Goal: Information Seeking & Learning: Learn about a topic

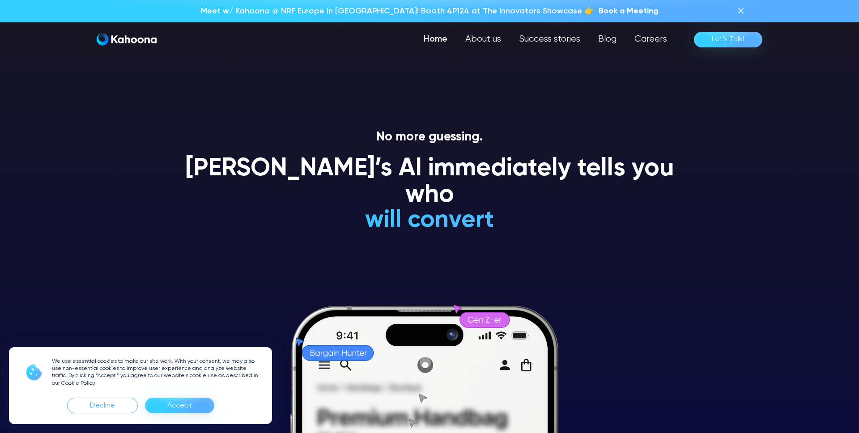
click at [715, 209] on section "No more guessing. [PERSON_NAME]’s AI immediately tells you who will convert wil…" at bounding box center [429, 216] width 859 height 433
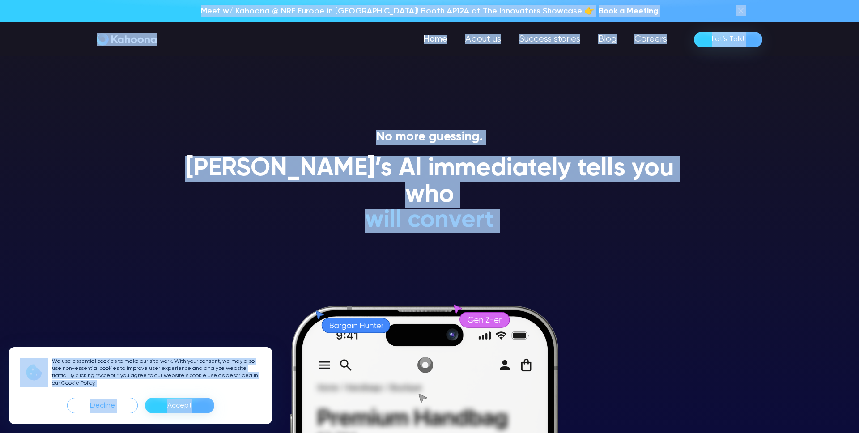
copy body "Lore i/ Dolorsi @ AME Consec ad Elits! Doeiu 3T345 in Utl Etdolorema Aliquaen 👉…"
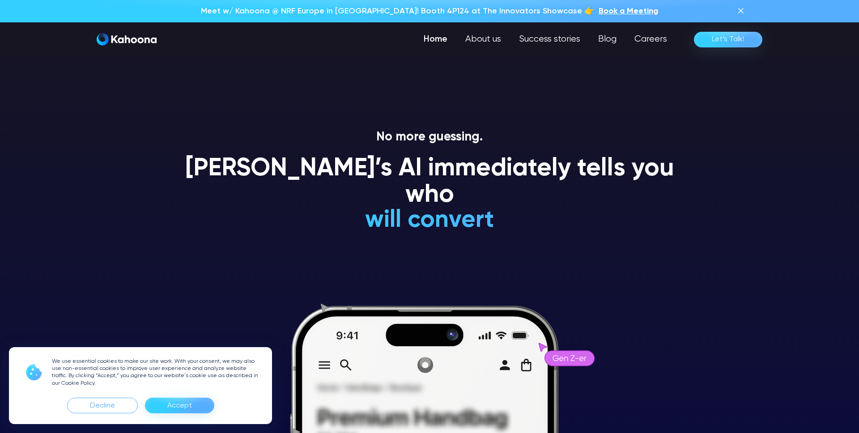
click at [226, 407] on div "Decline Accept" at bounding box center [141, 406] width 242 height 16
click at [210, 407] on div "Accept" at bounding box center [179, 406] width 69 height 16
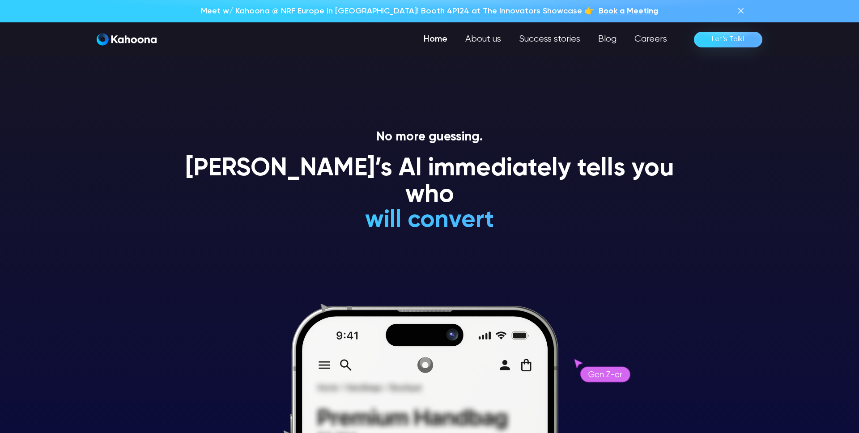
click at [710, 263] on section "No more guessing. [PERSON_NAME]’s AI immediately tells you who will convert wil…" at bounding box center [429, 216] width 859 height 433
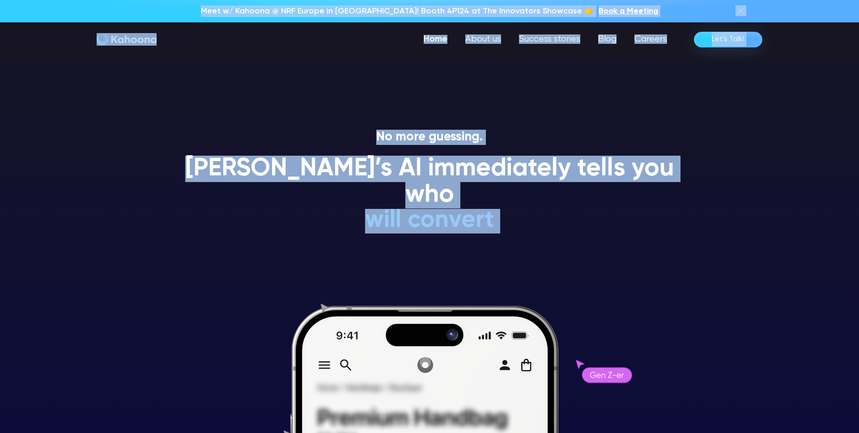
copy div "Lore i/ Dolorsi @ AME Consec ad Elits! Doeiu 3T345 in Utl Etdolorema Aliquaen 👉…"
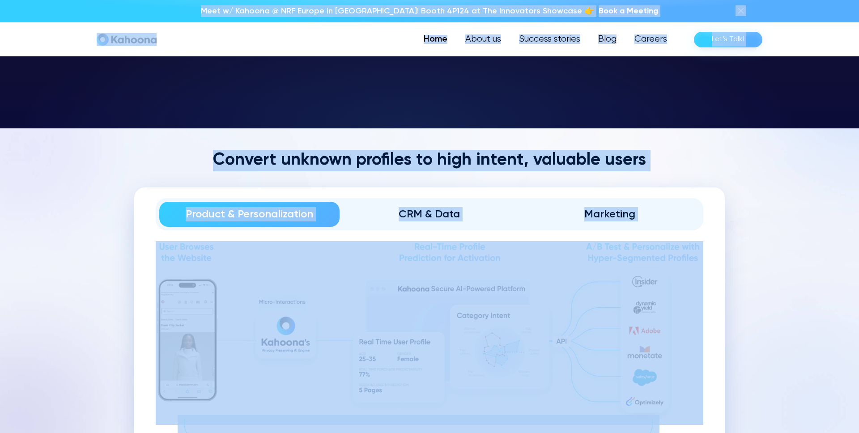
click at [807, 248] on section "Convert unknown profiles to high intent, valuable users Product & Personalizati…" at bounding box center [429, 324] width 859 height 392
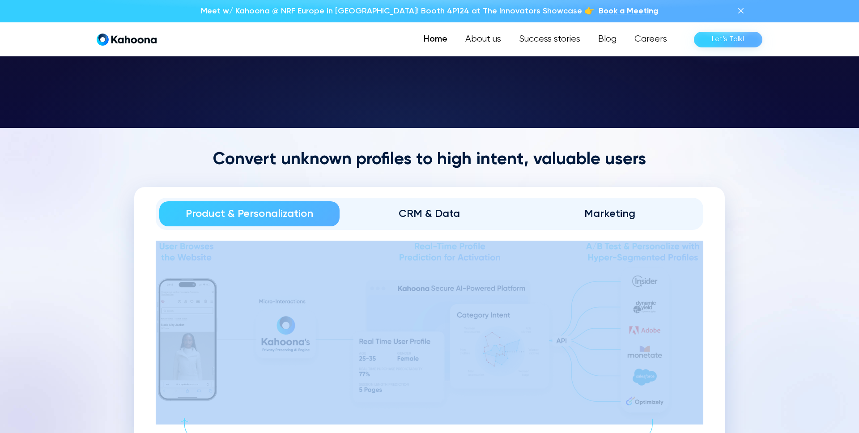
click at [807, 248] on section "Convert unknown profiles to high intent, valuable users Product & Personalizati…" at bounding box center [429, 324] width 859 height 392
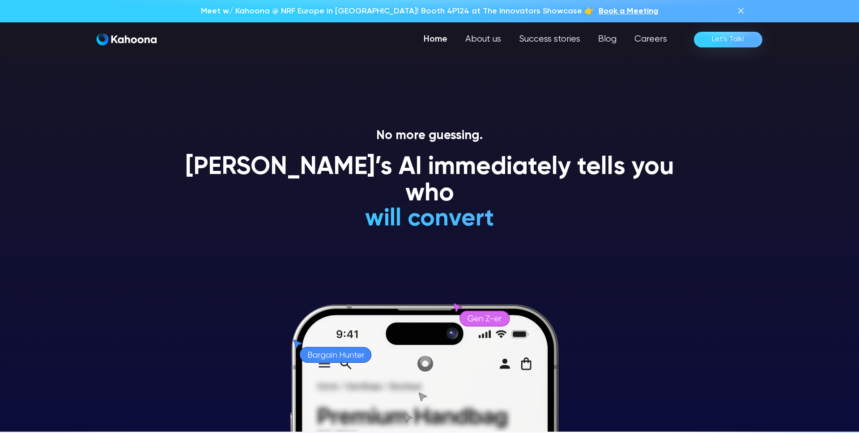
click at [729, 267] on section "No more guessing. [PERSON_NAME]’s AI immediately tells you who will convert wil…" at bounding box center [429, 215] width 859 height 433
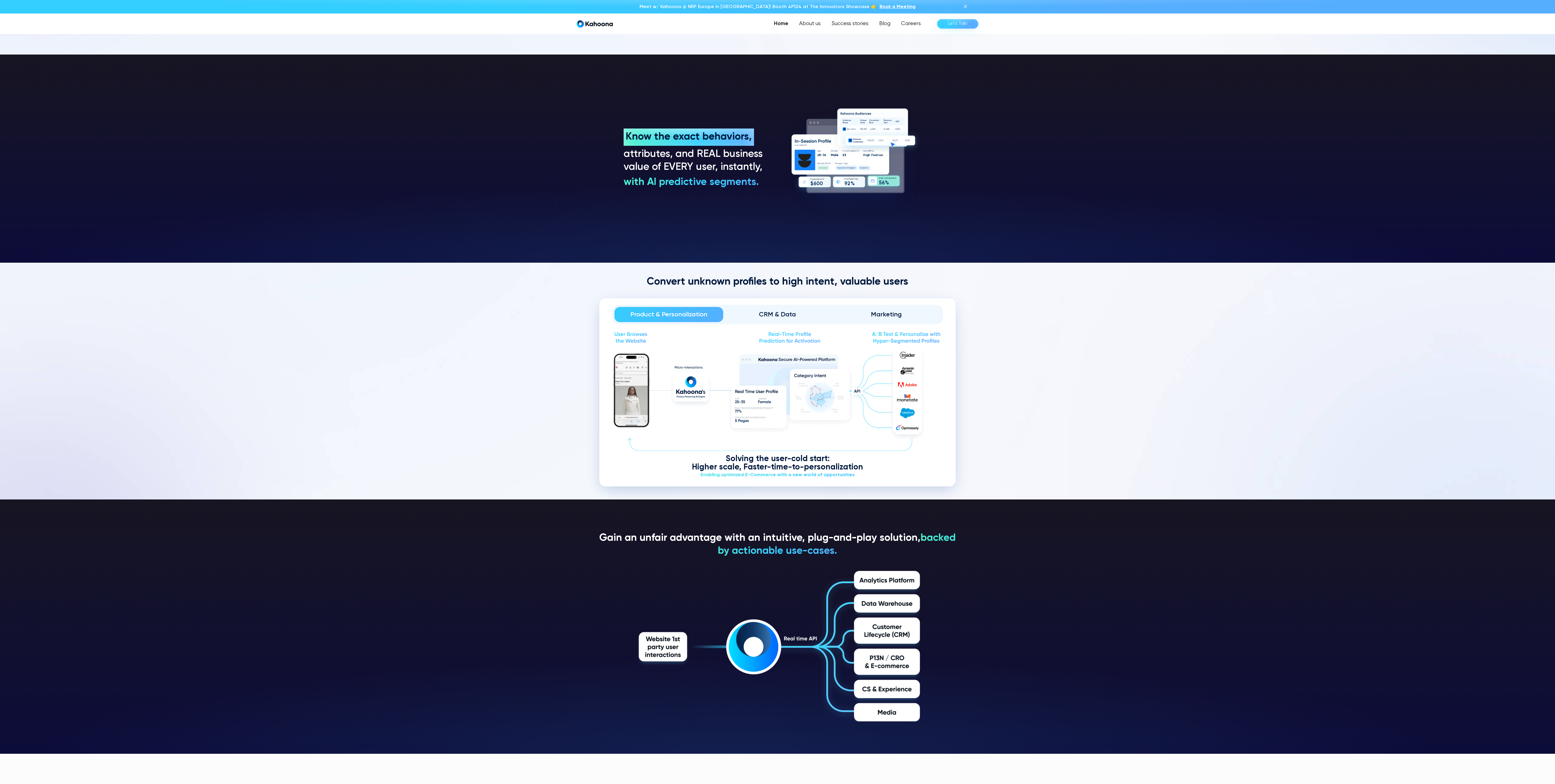
scroll to position [929, 0]
